Goal: Task Accomplishment & Management: Manage account settings

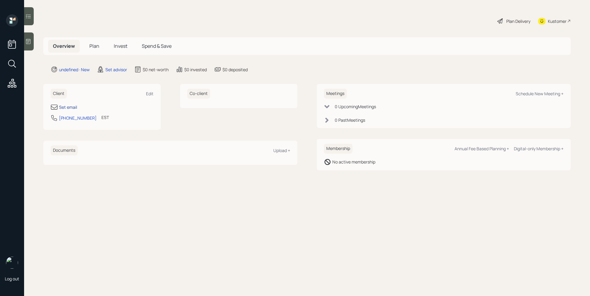
click at [69, 107] on div "Set email" at bounding box center [68, 107] width 18 height 6
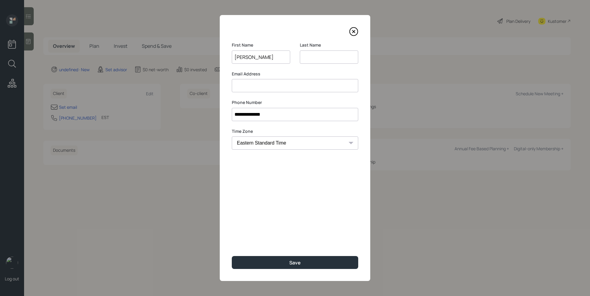
type input "[PERSON_NAME]"
click at [324, 57] on input at bounding box center [329, 57] width 58 height 13
type input "stanaker"
click at [261, 83] on input at bounding box center [295, 85] width 126 height 13
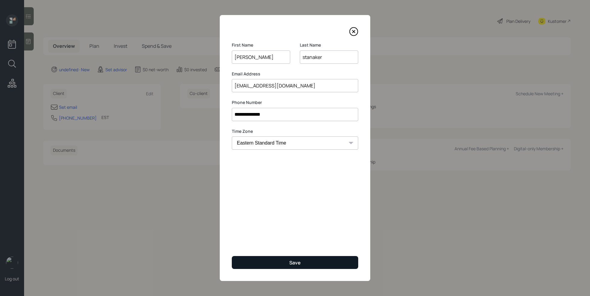
type input "[EMAIL_ADDRESS][DOMAIN_NAME]"
click at [292, 264] on div "Save" at bounding box center [294, 263] width 11 height 7
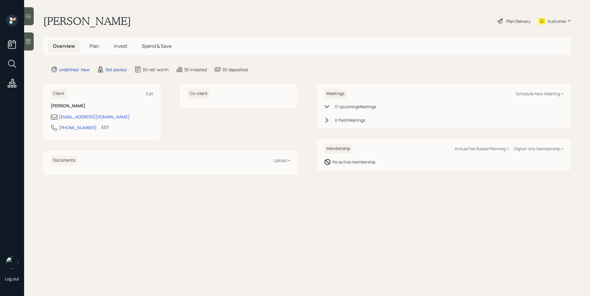
click at [29, 43] on icon at bounding box center [28, 42] width 6 height 6
